Goal: Task Accomplishment & Management: Use online tool/utility

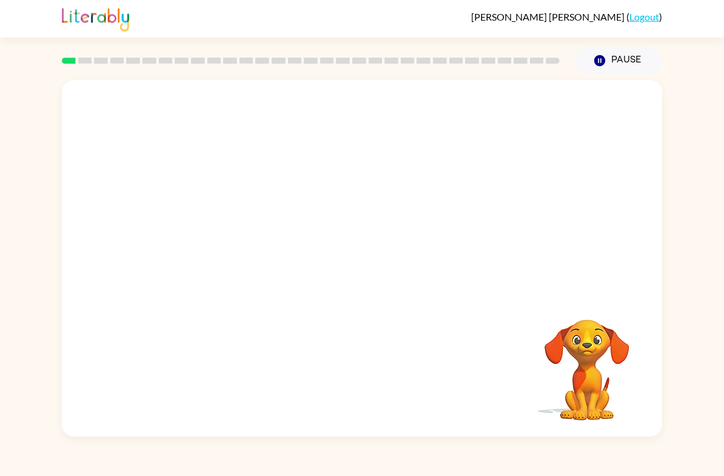
click at [135, 220] on div at bounding box center [362, 187] width 600 height 214
click at [66, 192] on div at bounding box center [362, 187] width 600 height 214
click at [600, 68] on button "Pause Pause" at bounding box center [618, 61] width 88 height 28
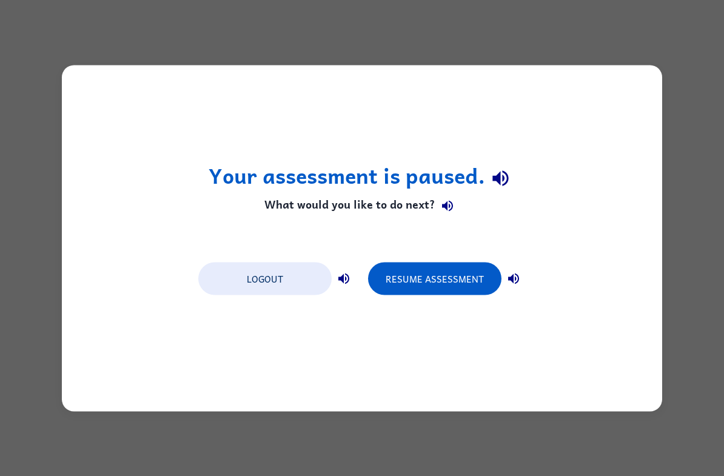
click at [208, 280] on button "Logout" at bounding box center [264, 278] width 133 height 33
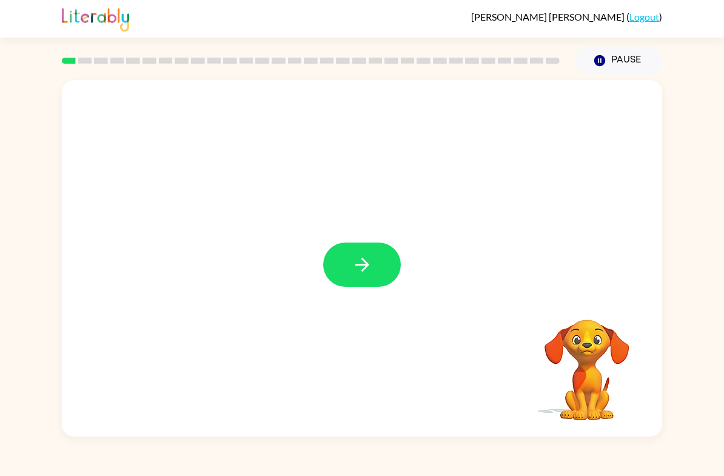
click at [355, 276] on button "button" at bounding box center [362, 265] width 78 height 44
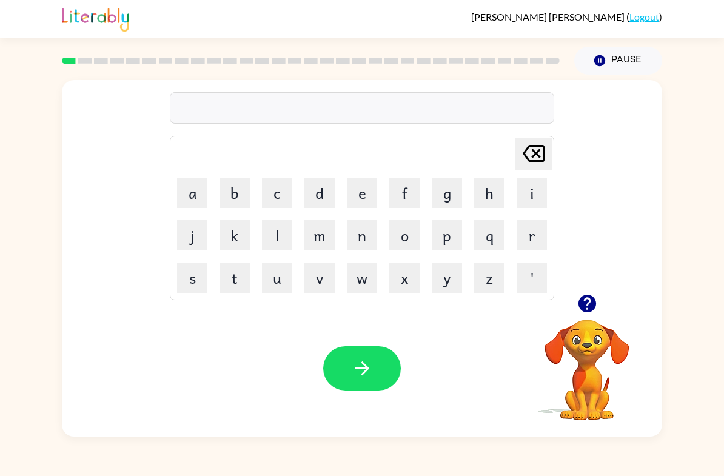
click at [185, 278] on button "s" at bounding box center [192, 278] width 30 height 30
click at [365, 193] on button "e" at bounding box center [362, 193] width 30 height 30
click at [534, 236] on button "r" at bounding box center [532, 235] width 30 height 30
click at [490, 244] on button "q" at bounding box center [489, 235] width 30 height 30
click at [361, 184] on button "e" at bounding box center [362, 193] width 30 height 30
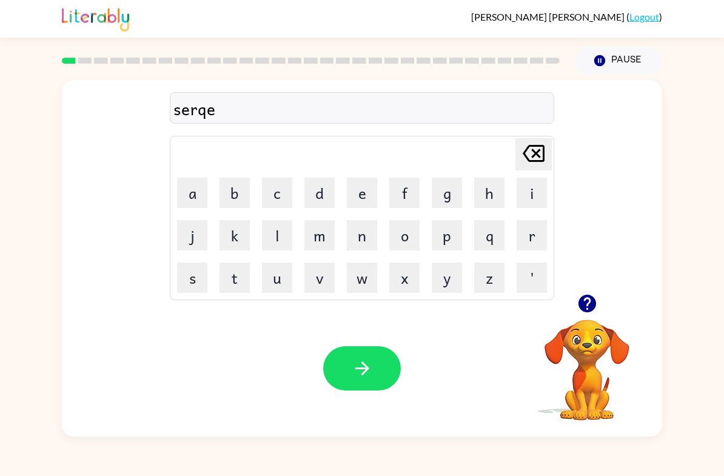
click at [543, 162] on icon at bounding box center [534, 153] width 22 height 17
click at [278, 279] on button "u" at bounding box center [277, 278] width 30 height 30
click at [364, 207] on button "e" at bounding box center [362, 193] width 30 height 30
click at [189, 288] on button "s" at bounding box center [192, 278] width 30 height 30
click at [223, 277] on button "t" at bounding box center [235, 278] width 30 height 30
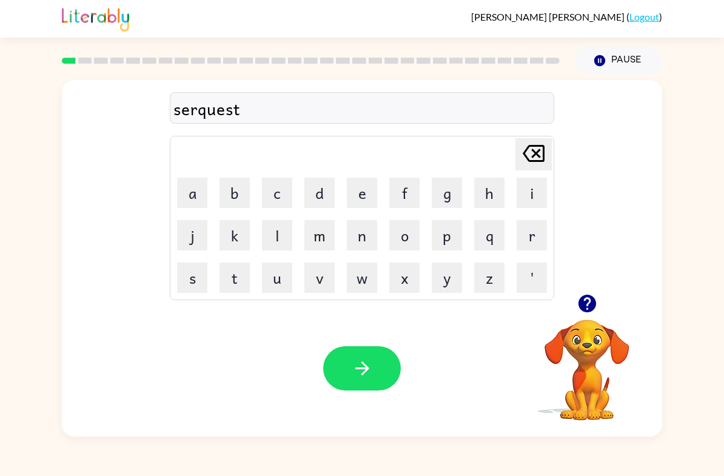
click at [366, 367] on icon "button" at bounding box center [362, 368] width 14 height 14
click at [592, 301] on icon "button" at bounding box center [587, 304] width 18 height 18
click at [449, 282] on button "y" at bounding box center [447, 278] width 30 height 30
click at [409, 238] on button "o" at bounding box center [404, 235] width 30 height 30
click at [277, 280] on button "u" at bounding box center [277, 278] width 30 height 30
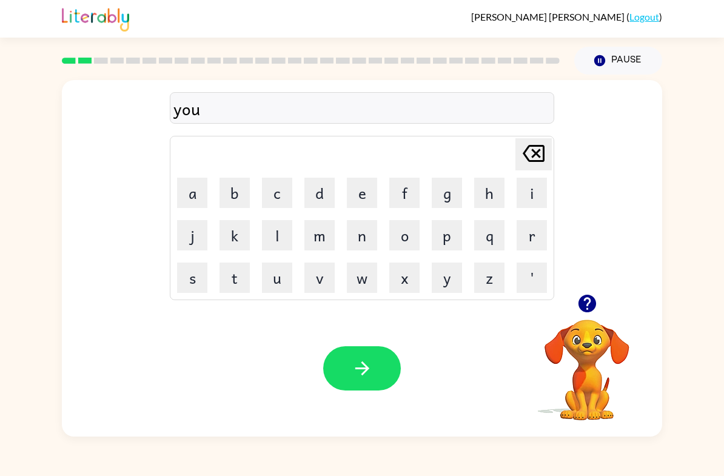
click at [371, 235] on button "n" at bounding box center [362, 235] width 30 height 30
click at [442, 195] on button "g" at bounding box center [447, 193] width 30 height 30
click at [368, 374] on icon "button" at bounding box center [362, 368] width 21 height 21
click at [362, 280] on button "w" at bounding box center [362, 278] width 30 height 30
click at [528, 201] on button "i" at bounding box center [532, 193] width 30 height 30
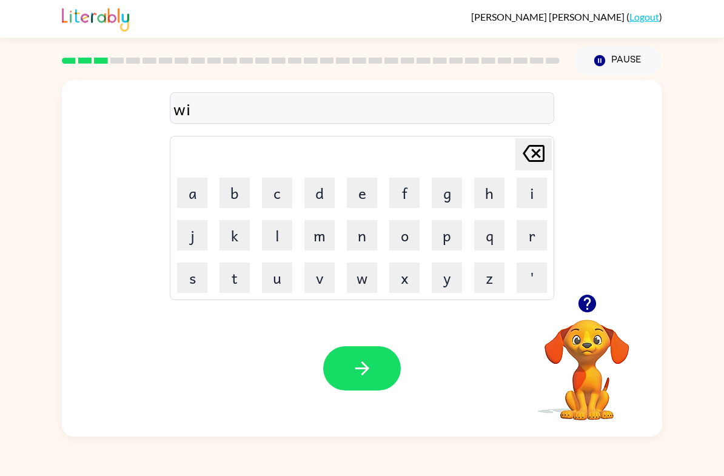
click at [265, 231] on button "l" at bounding box center [277, 235] width 30 height 30
click at [312, 193] on button "d" at bounding box center [319, 193] width 30 height 30
click at [406, 203] on button "f" at bounding box center [404, 193] width 30 height 30
click at [526, 198] on button "i" at bounding box center [532, 193] width 30 height 30
click at [534, 238] on button "r" at bounding box center [532, 235] width 30 height 30
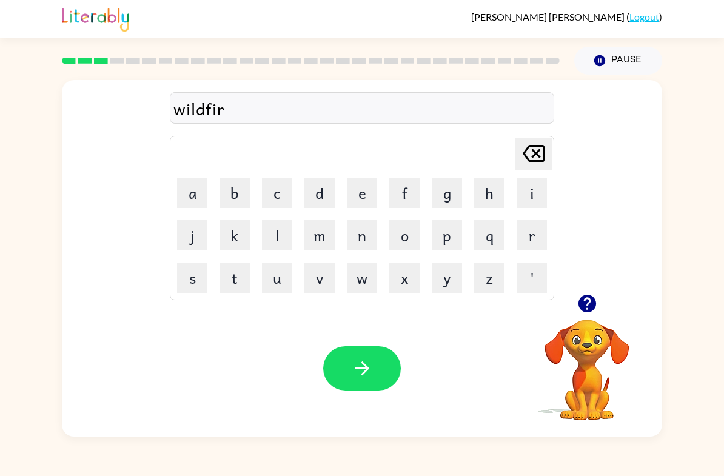
click at [355, 192] on button "e" at bounding box center [362, 193] width 30 height 30
click at [376, 369] on button "button" at bounding box center [362, 368] width 78 height 44
click at [193, 277] on button "s" at bounding box center [192, 278] width 30 height 30
click at [229, 277] on button "t" at bounding box center [235, 278] width 30 height 30
click at [533, 235] on button "r" at bounding box center [532, 235] width 30 height 30
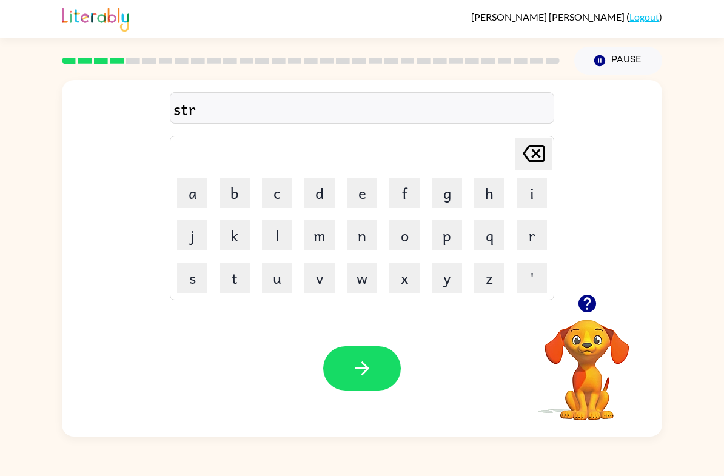
click at [279, 270] on button "u" at bounding box center [277, 278] width 30 height 30
click at [266, 192] on button "c" at bounding box center [277, 193] width 30 height 30
click at [233, 238] on button "k" at bounding box center [235, 235] width 30 height 30
click at [394, 351] on div at bounding box center [362, 368] width 78 height 44
click at [393, 351] on div at bounding box center [362, 368] width 78 height 44
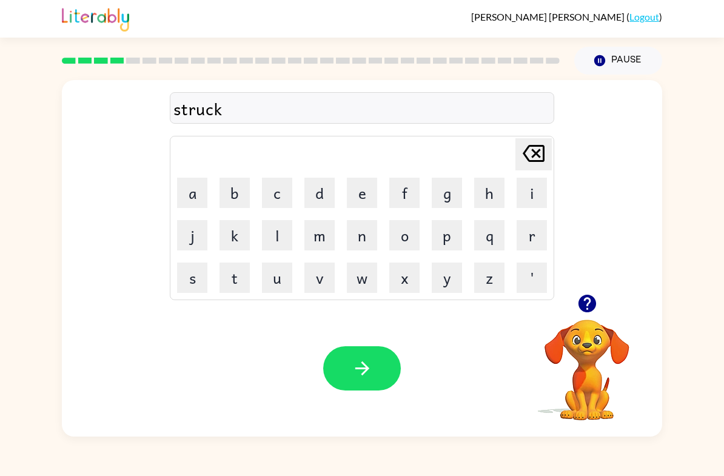
click at [370, 406] on div "Your browser must support playing .mp4 files to use Literably. Please try using…" at bounding box center [362, 368] width 600 height 136
click at [335, 366] on button "button" at bounding box center [362, 368] width 78 height 44
click at [279, 196] on button "c" at bounding box center [277, 193] width 30 height 30
click at [535, 234] on button "r" at bounding box center [532, 235] width 30 height 30
click at [365, 192] on button "e" at bounding box center [362, 193] width 30 height 30
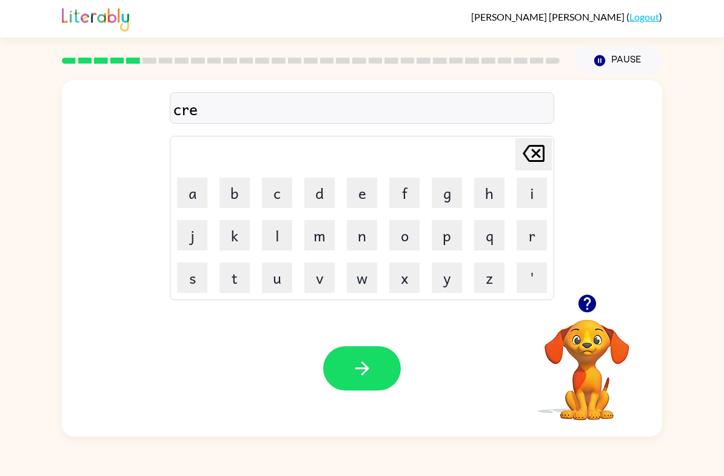
click at [194, 200] on button "a" at bounding box center [192, 193] width 30 height 30
click at [273, 193] on button "c" at bounding box center [277, 193] width 30 height 30
click at [491, 197] on button "h" at bounding box center [489, 193] width 30 height 30
click at [360, 199] on button "e" at bounding box center [362, 193] width 30 height 30
click at [193, 274] on button "s" at bounding box center [192, 278] width 30 height 30
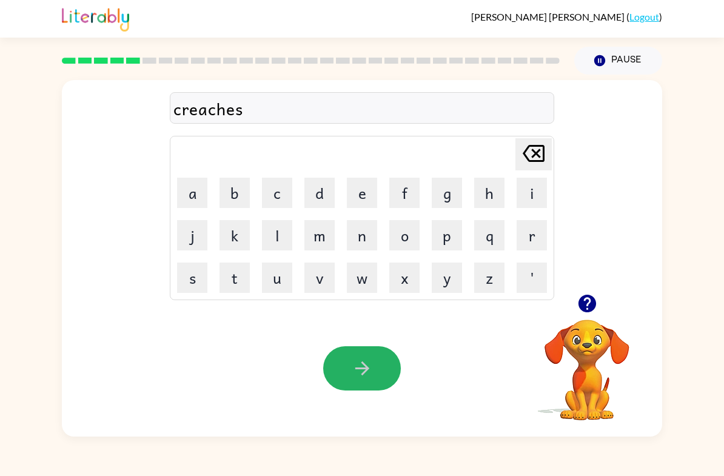
click at [371, 354] on button "button" at bounding box center [362, 368] width 78 height 44
click at [371, 354] on div at bounding box center [362, 368] width 78 height 44
click at [526, 240] on button "r" at bounding box center [532, 235] width 30 height 30
click at [363, 195] on button "e" at bounding box center [362, 193] width 30 height 30
click at [232, 272] on button "t" at bounding box center [235, 278] width 30 height 30
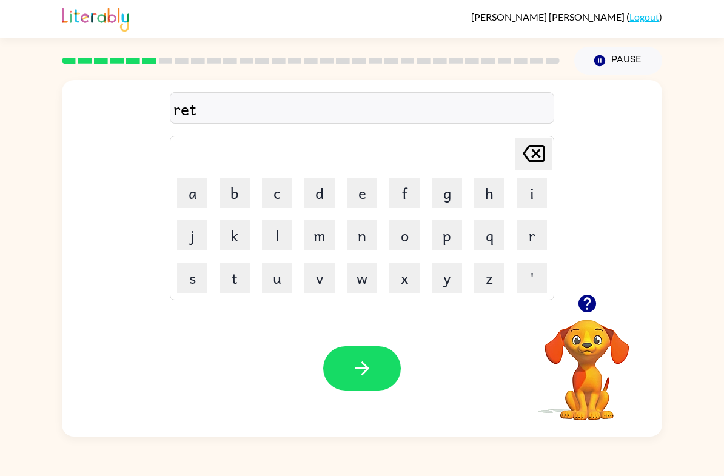
click at [529, 196] on button "i" at bounding box center [532, 193] width 30 height 30
click at [521, 234] on button "r" at bounding box center [532, 235] width 30 height 30
click at [369, 193] on button "e" at bounding box center [362, 193] width 30 height 30
click at [329, 243] on button "m" at bounding box center [319, 235] width 30 height 30
click at [367, 194] on button "e" at bounding box center [362, 193] width 30 height 30
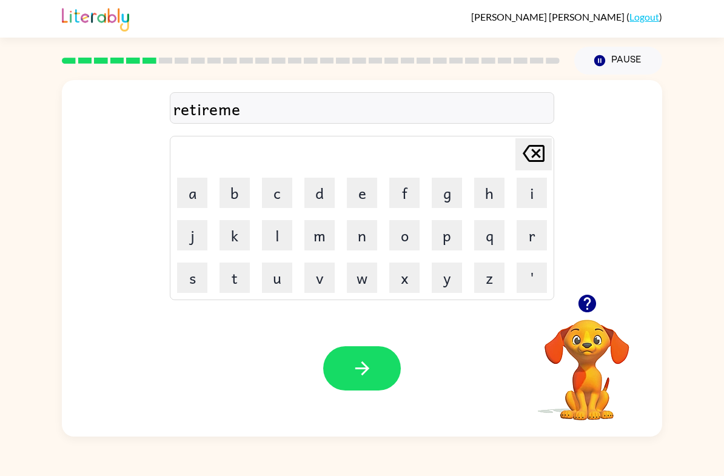
click at [364, 238] on button "n" at bounding box center [362, 235] width 30 height 30
click at [238, 272] on button "t" at bounding box center [235, 278] width 30 height 30
click at [365, 356] on button "button" at bounding box center [362, 368] width 78 height 44
click at [238, 284] on button "t" at bounding box center [235, 278] width 30 height 30
click at [363, 193] on button "e" at bounding box center [362, 193] width 30 height 30
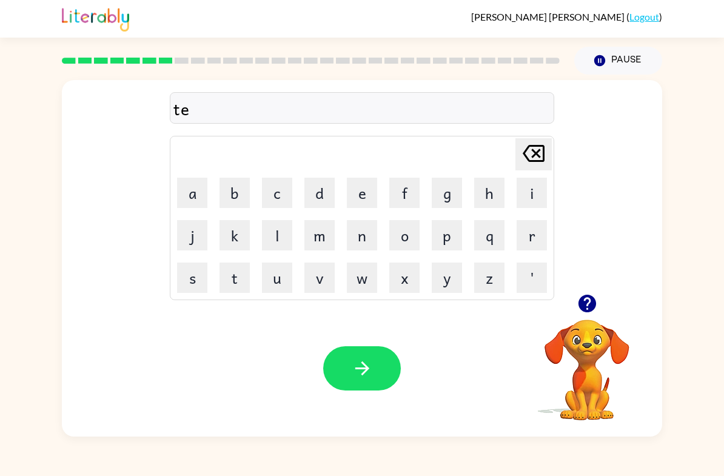
click at [572, 309] on button "button" at bounding box center [587, 303] width 31 height 31
click at [231, 232] on button "k" at bounding box center [235, 235] width 30 height 30
click at [273, 243] on button "l" at bounding box center [277, 235] width 30 height 30
click at [365, 196] on button "e" at bounding box center [362, 193] width 30 height 30
click at [383, 364] on button "button" at bounding box center [362, 368] width 78 height 44
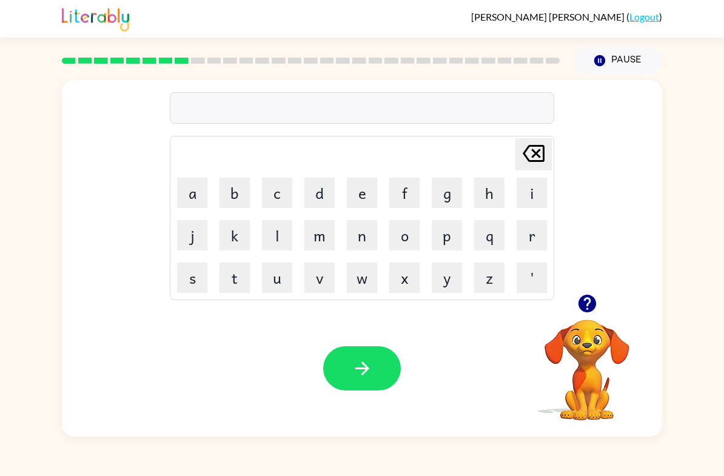
click at [622, 57] on button "Pause Pause" at bounding box center [618, 61] width 88 height 28
